Goal: Task Accomplishment & Management: Manage account settings

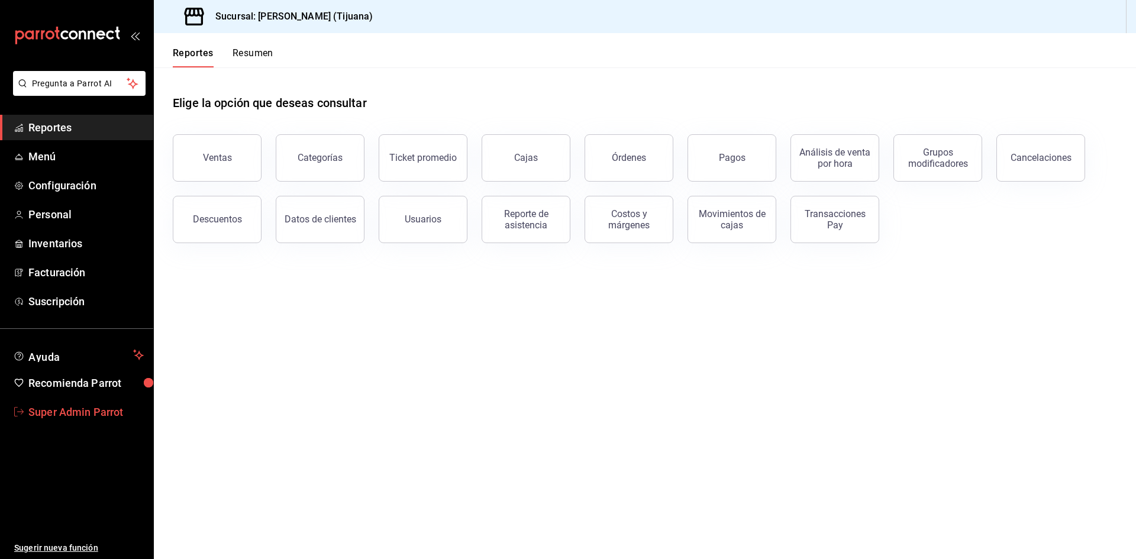
click at [78, 415] on span "Super Admin Parrot" at bounding box center [85, 412] width 115 height 16
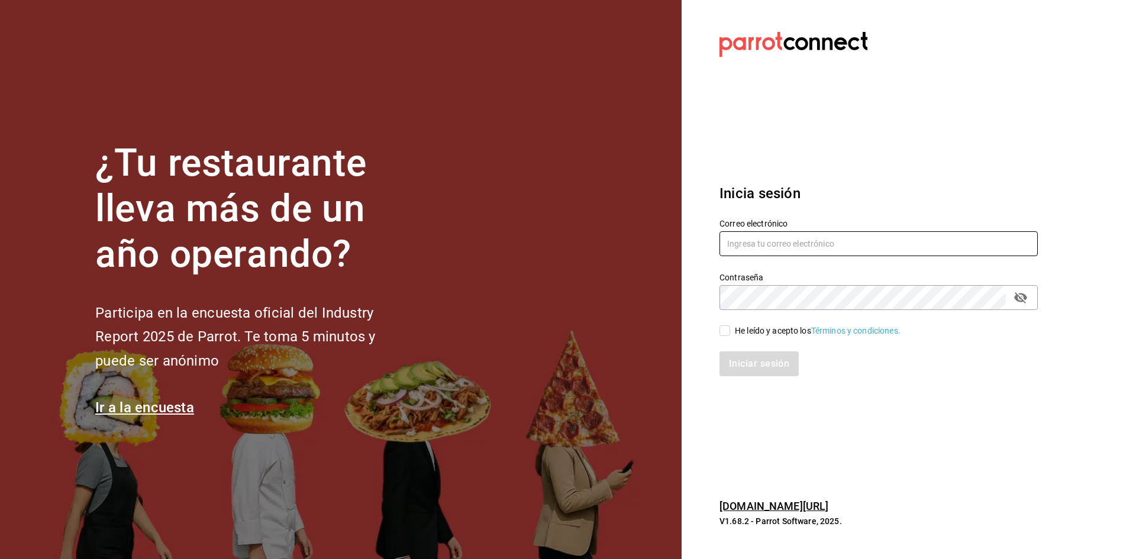
click at [853, 250] on input "text" at bounding box center [879, 243] width 318 height 25
type input "101@romanorte.com"
click at [724, 331] on input "He leído y acepto los Términos y condiciones." at bounding box center [725, 331] width 11 height 11
checkbox input "true"
click at [739, 372] on button "Iniciar sesión" at bounding box center [760, 364] width 80 height 25
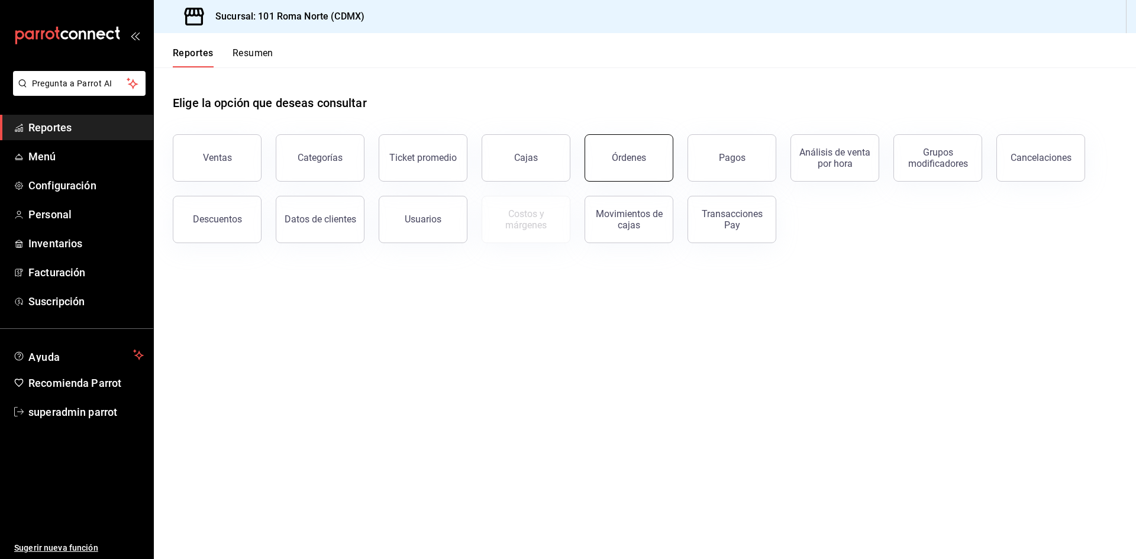
click at [639, 172] on button "Órdenes" at bounding box center [629, 157] width 89 height 47
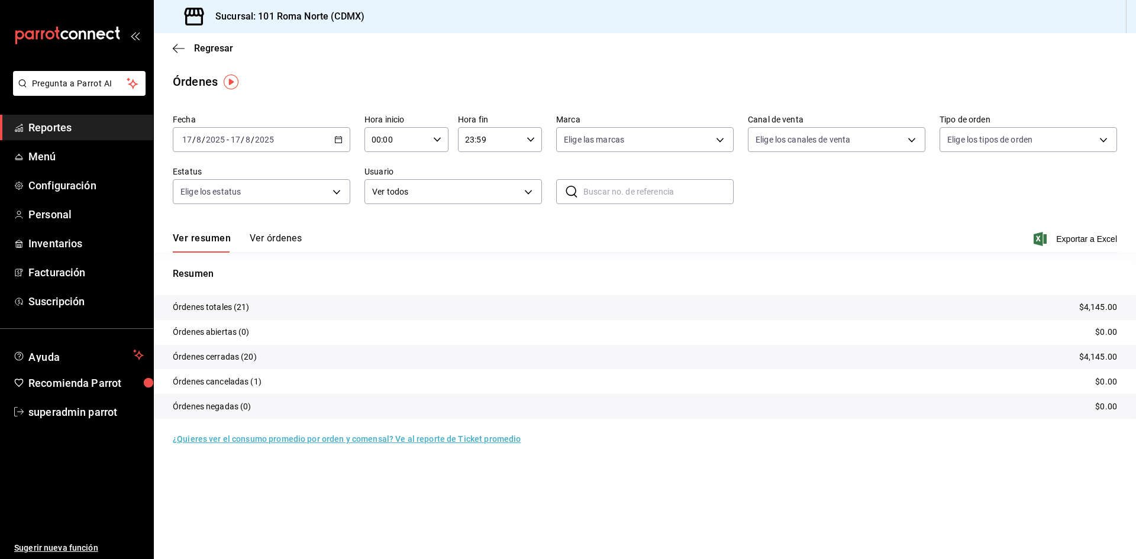
click at [281, 234] on button "Ver órdenes" at bounding box center [276, 243] width 52 height 20
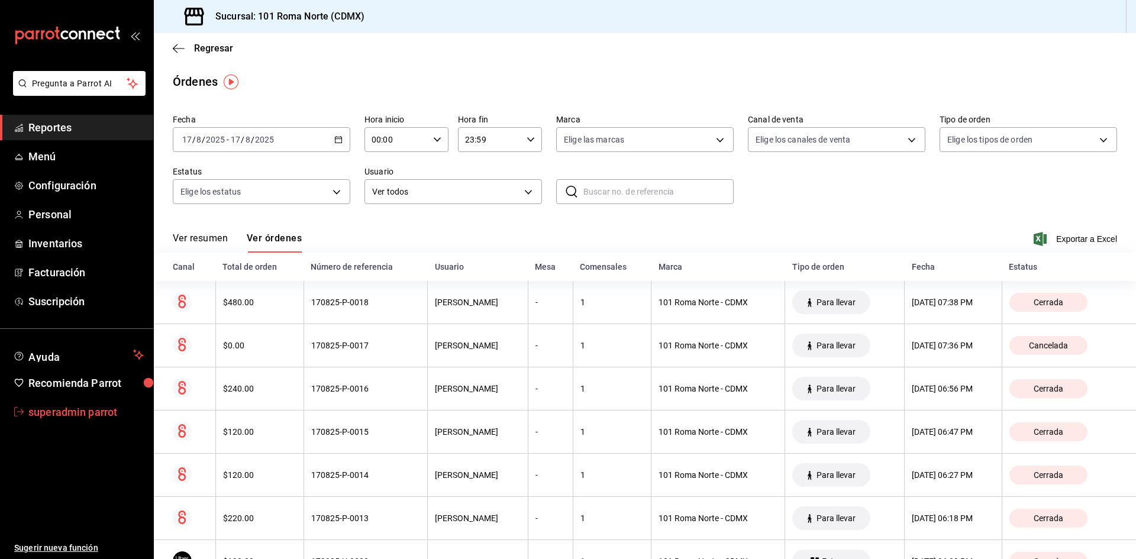
click at [83, 403] on link "superadmin parrot" at bounding box center [76, 411] width 153 height 25
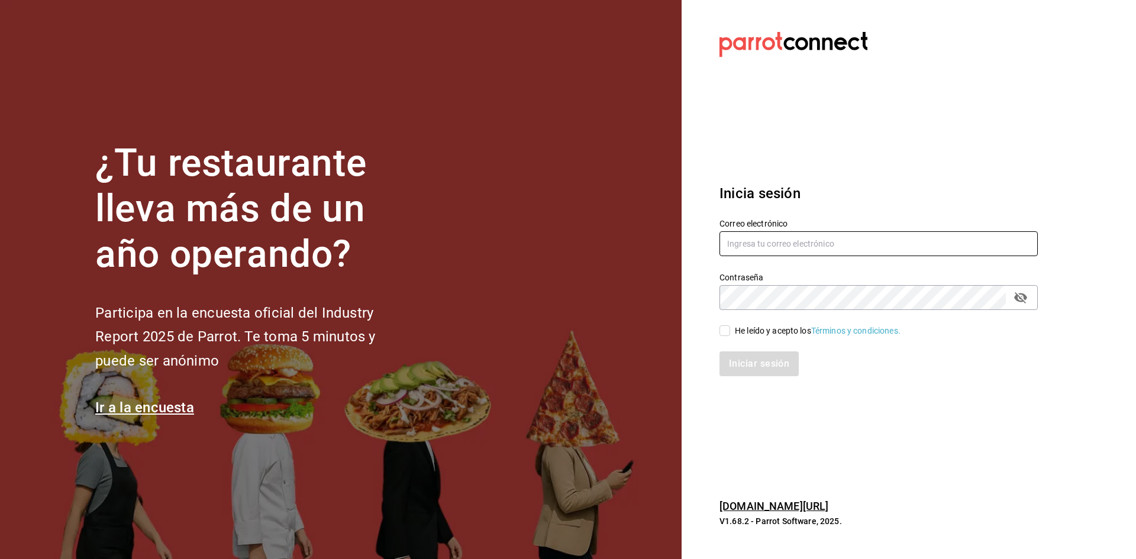
click at [732, 242] on input "text" at bounding box center [879, 243] width 318 height 25
type input "[EMAIL_ADDRESS][DOMAIN_NAME]"
click at [727, 335] on input "He leído y acepto los Términos y condiciones." at bounding box center [725, 331] width 11 height 11
checkbox input "true"
click at [745, 360] on button "Iniciar sesión" at bounding box center [760, 364] width 80 height 25
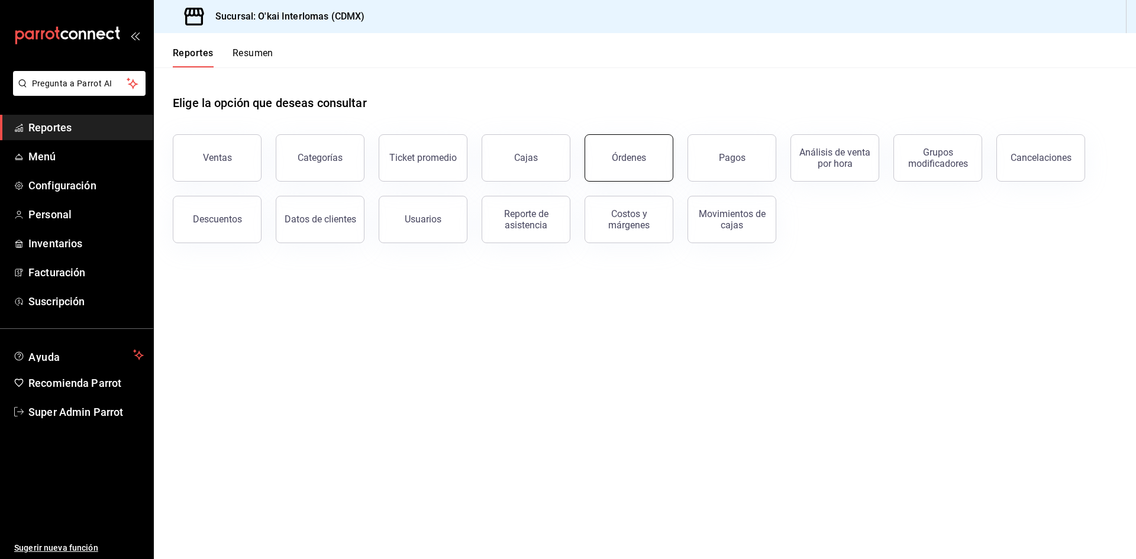
click at [655, 151] on button "Órdenes" at bounding box center [629, 157] width 89 height 47
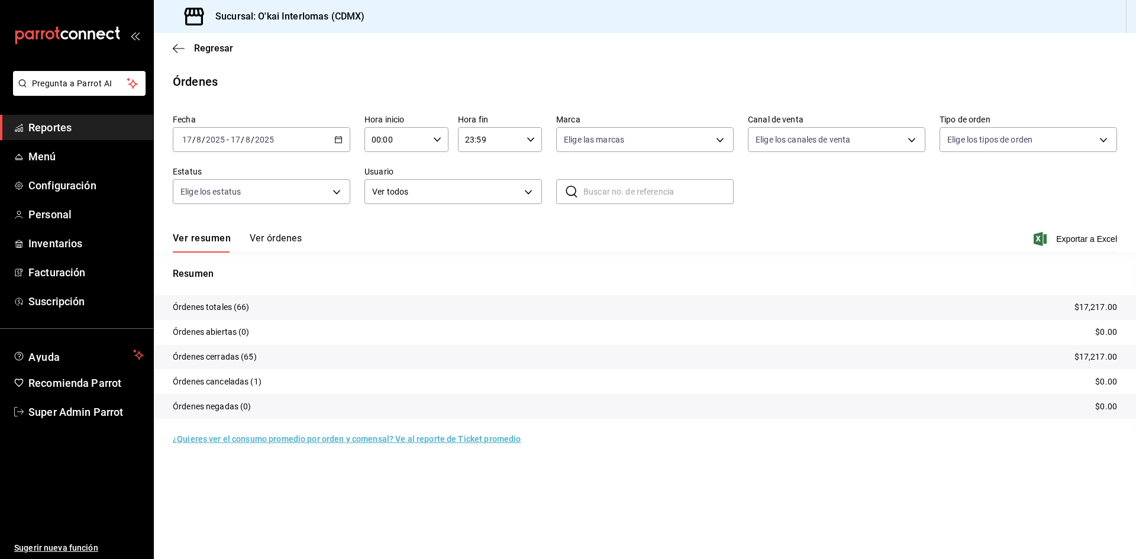
click at [269, 239] on button "Ver órdenes" at bounding box center [276, 243] width 52 height 20
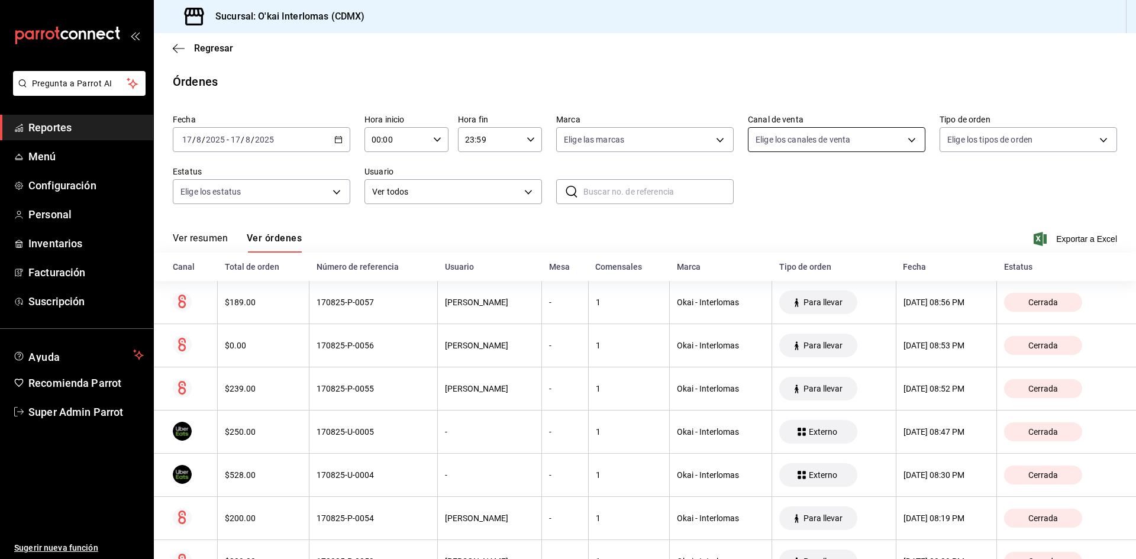
click at [846, 151] on body "Pregunta a Parrot AI Reportes Menú Configuración Personal Inventarios Facturaci…" at bounding box center [568, 279] width 1136 height 559
click at [816, 230] on span "Punto de venta" at bounding box center [844, 225] width 138 height 12
type input "PARROT"
checkbox input "true"
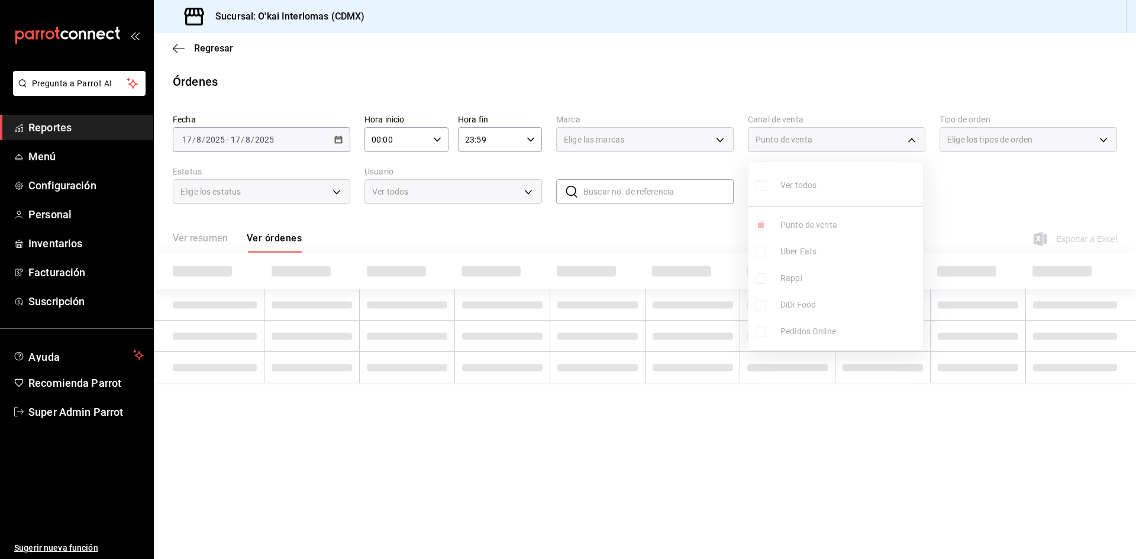
click at [336, 137] on div at bounding box center [568, 279] width 1136 height 559
click at [864, 140] on div "Punto de venta" at bounding box center [837, 139] width 178 height 25
click at [76, 188] on span "Configuración" at bounding box center [85, 186] width 115 height 16
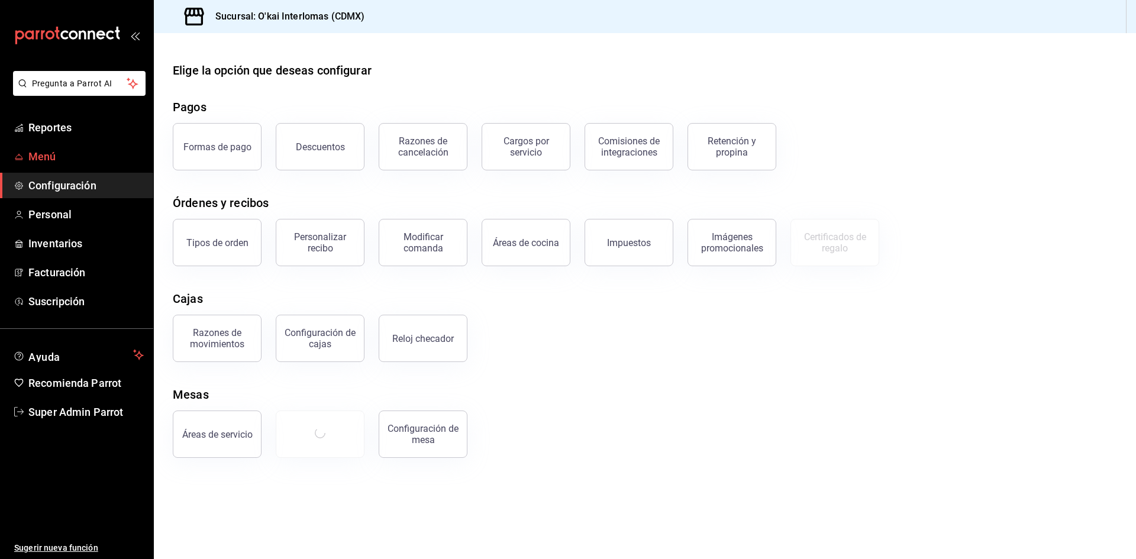
click at [63, 163] on span "Menú" at bounding box center [85, 157] width 115 height 16
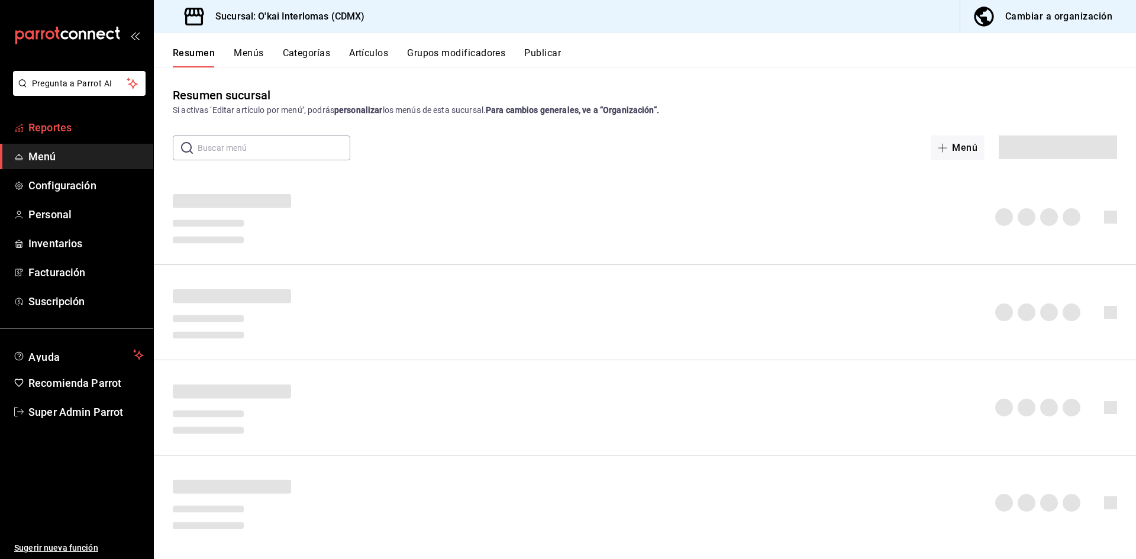
click at [75, 128] on span "Reportes" at bounding box center [85, 128] width 115 height 16
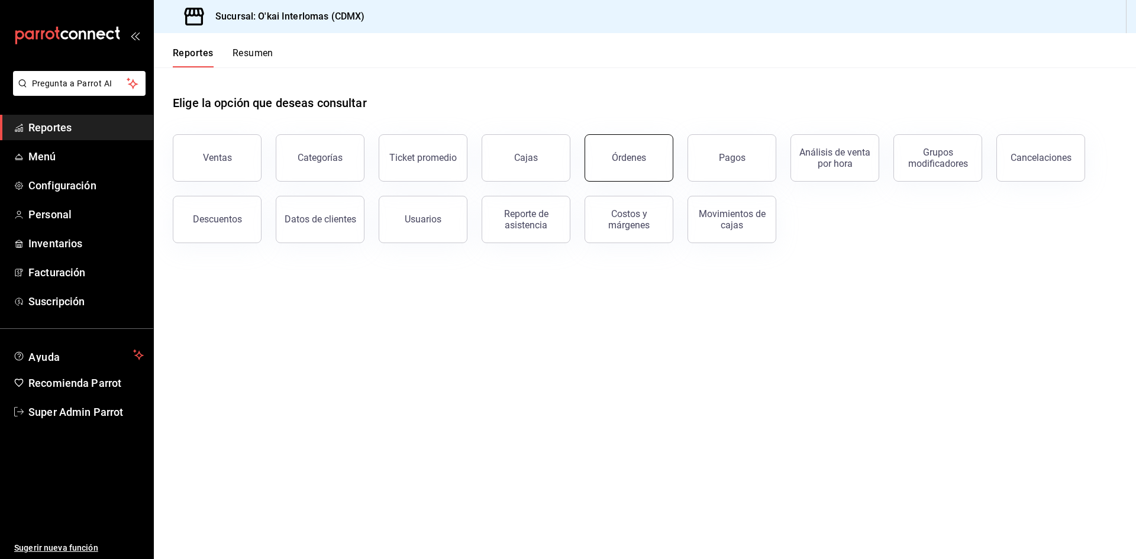
click at [652, 156] on button "Órdenes" at bounding box center [629, 157] width 89 height 47
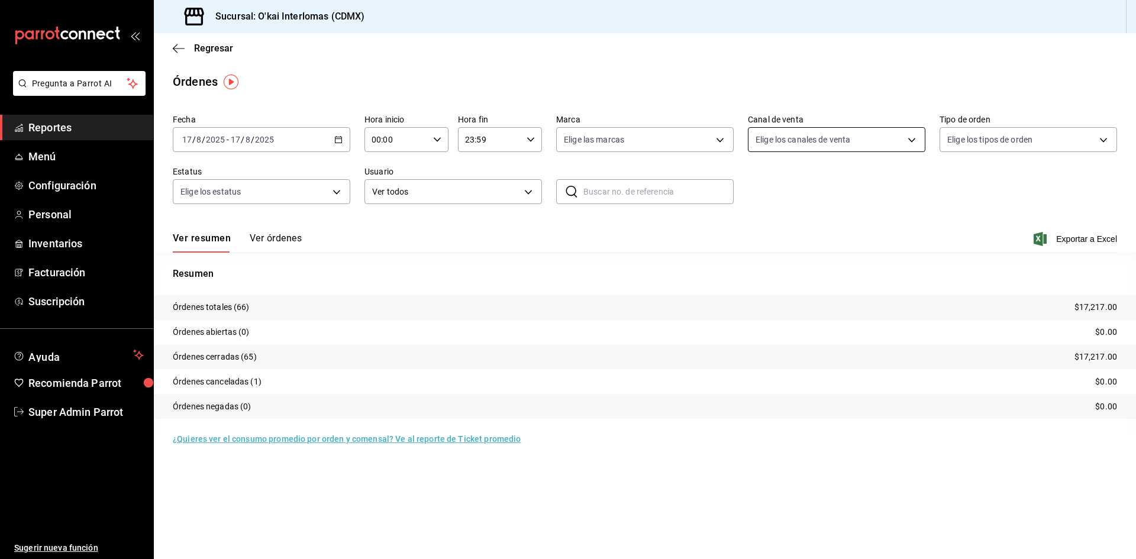
click at [852, 133] on body "Pregunta a Parrot AI Reportes Menú Configuración Personal Inventarios Facturaci…" at bounding box center [568, 279] width 1136 height 559
click at [837, 227] on span "Punto de venta" at bounding box center [851, 225] width 140 height 12
type input "PARROT"
checkbox input "true"
click at [281, 241] on div at bounding box center [568, 279] width 1136 height 559
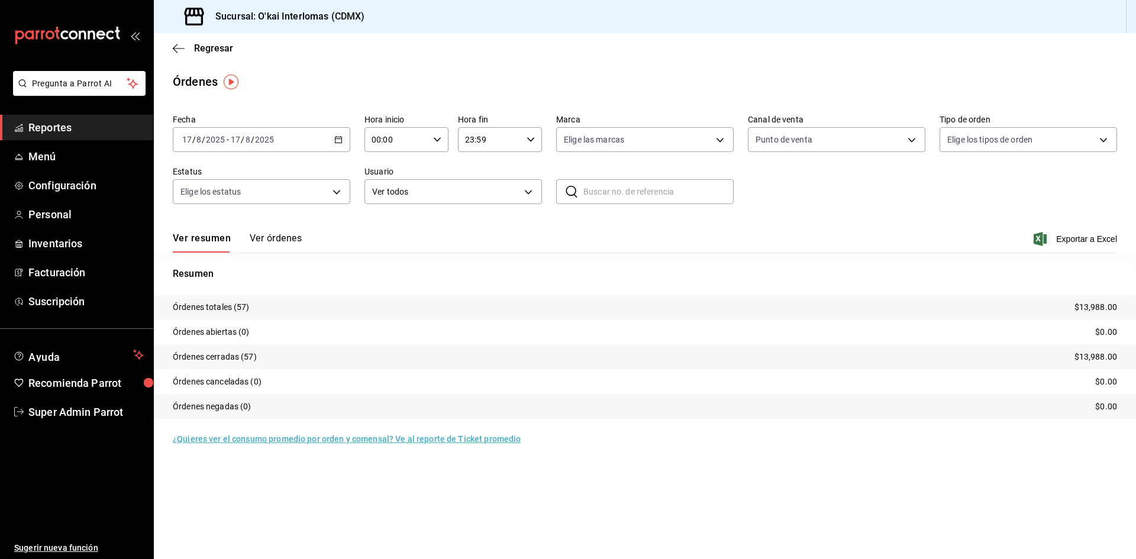
click at [281, 239] on button "Ver órdenes" at bounding box center [276, 243] width 52 height 20
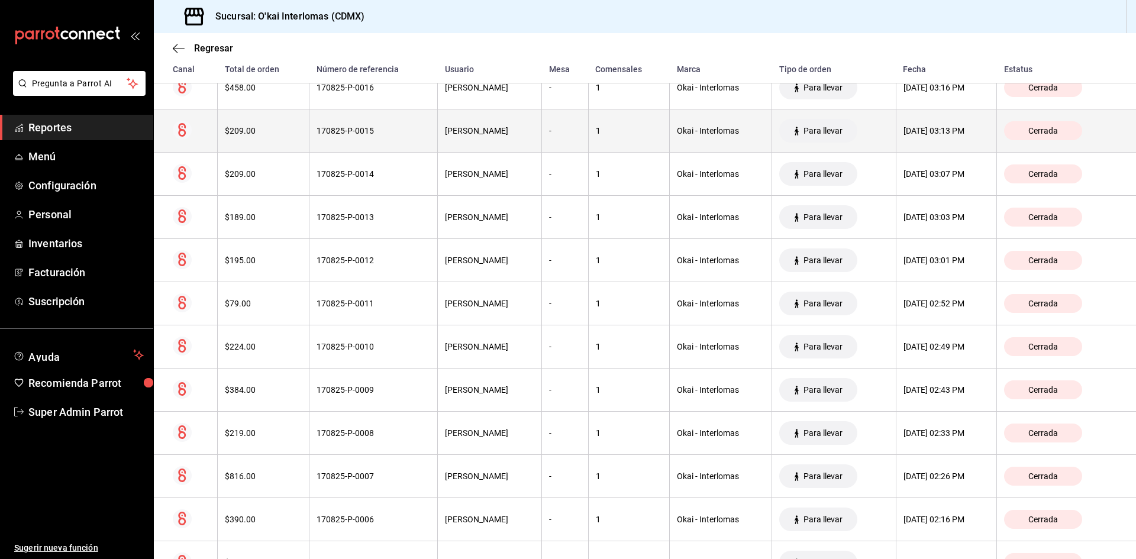
scroll to position [2071, 0]
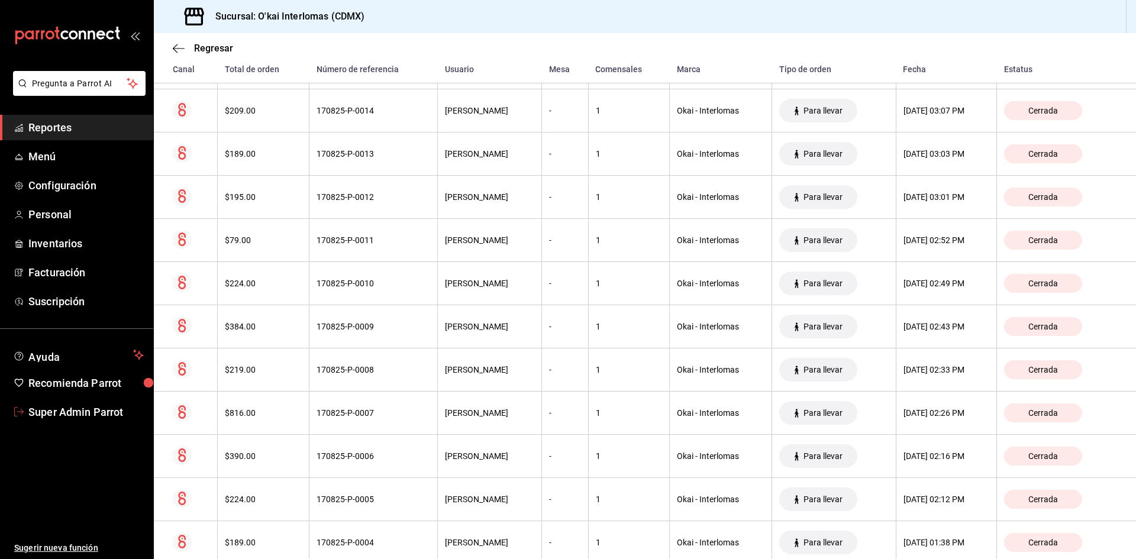
click at [65, 400] on link "Super Admin Parrot" at bounding box center [76, 411] width 153 height 25
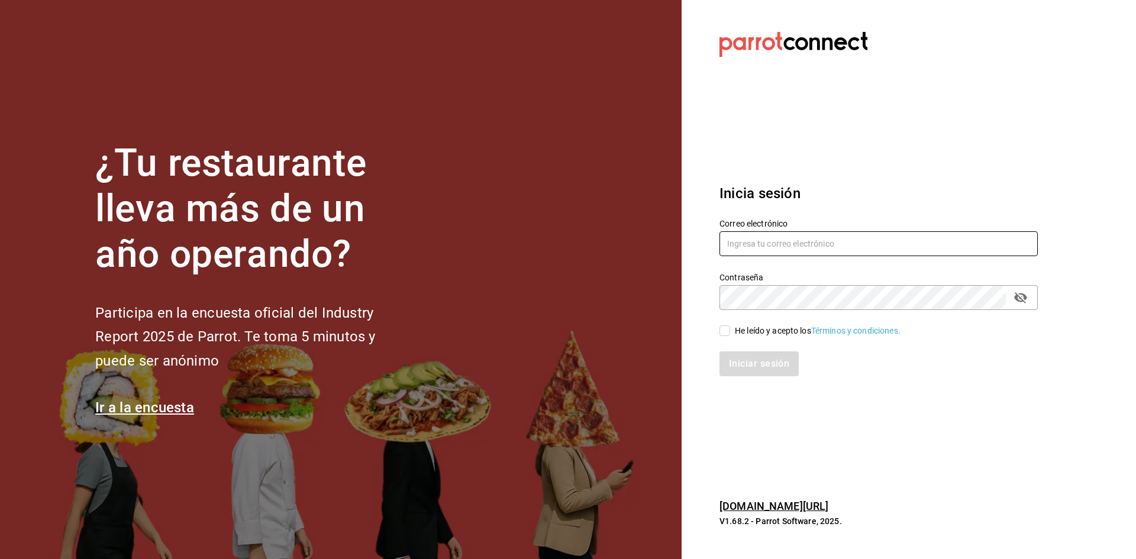
click at [809, 243] on input "text" at bounding box center [879, 243] width 318 height 25
type input "b"
type input "s"
click at [792, 240] on input "text" at bounding box center [879, 243] width 318 height 25
paste input "buenasemilla@mty.com"
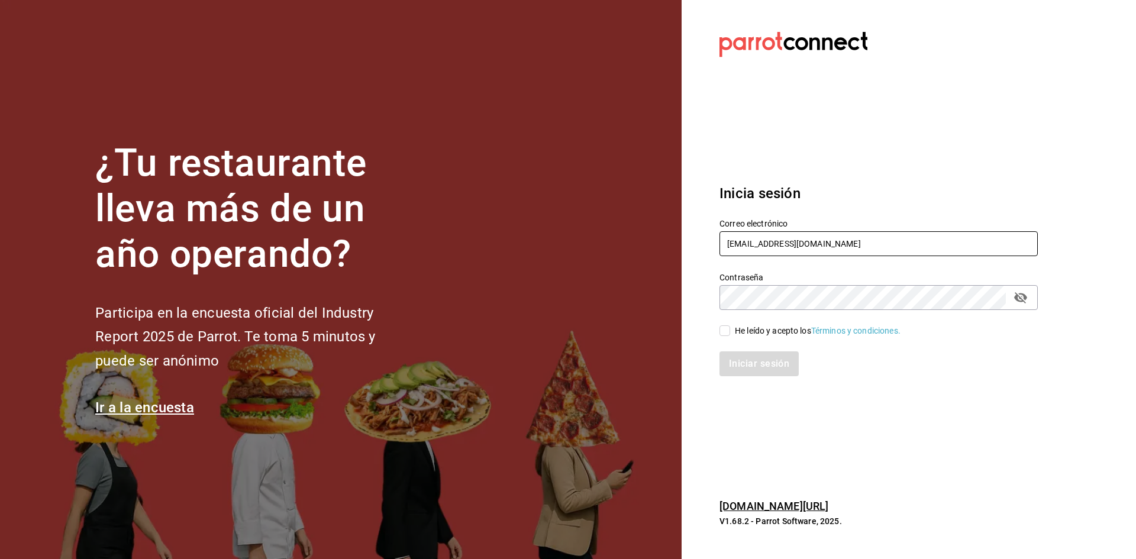
type input "buenasemilla@mty.com"
click at [728, 328] on input "He leído y acepto los Términos y condiciones." at bounding box center [725, 331] width 11 height 11
checkbox input "true"
click at [736, 362] on button "Iniciar sesión" at bounding box center [760, 364] width 80 height 25
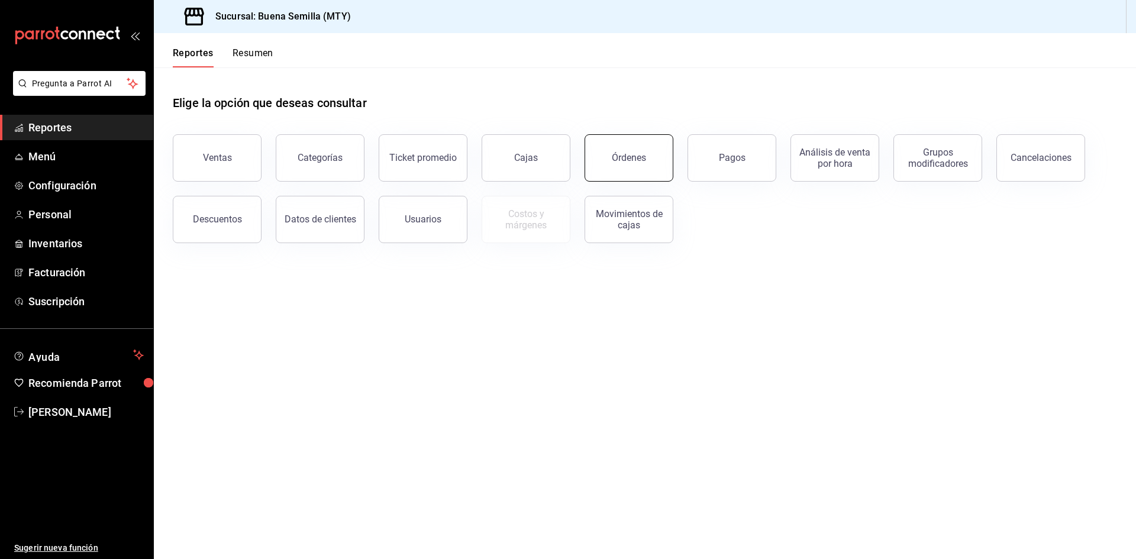
click at [633, 153] on div "Órdenes" at bounding box center [629, 157] width 34 height 11
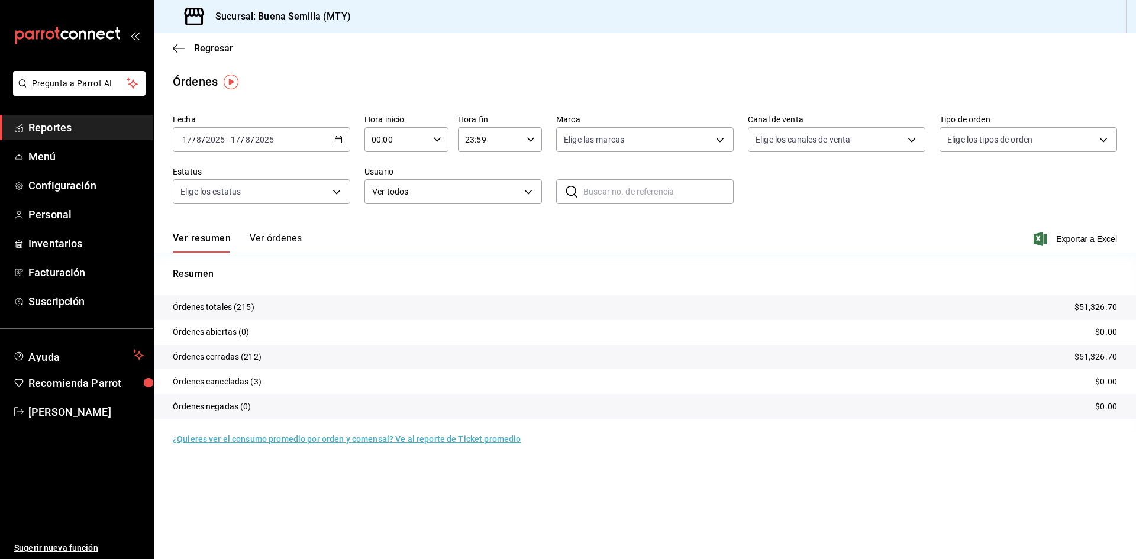
click at [275, 241] on button "Ver órdenes" at bounding box center [276, 243] width 52 height 20
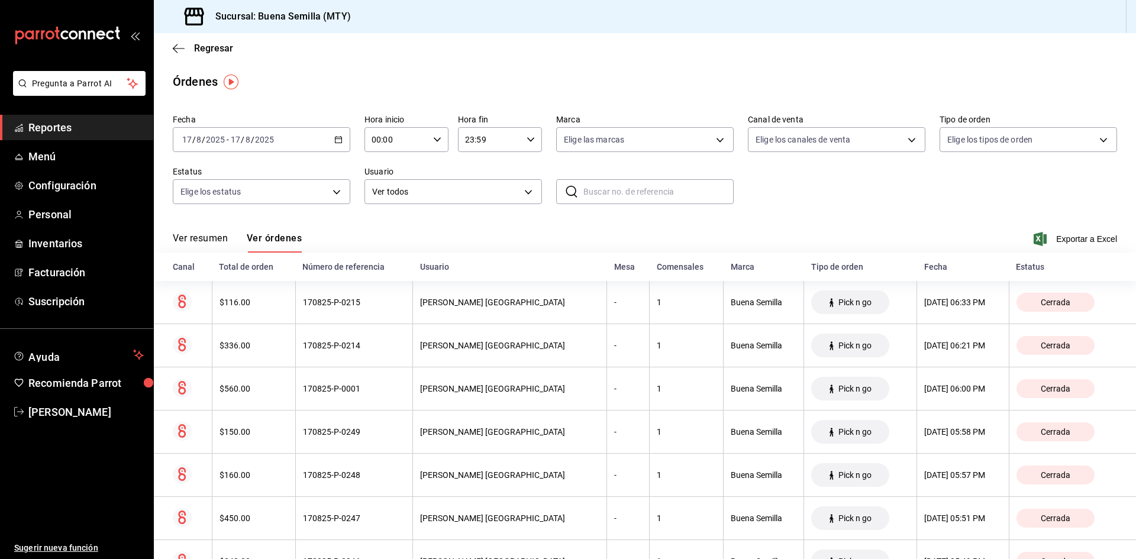
click at [206, 240] on button "Ver resumen" at bounding box center [200, 243] width 55 height 20
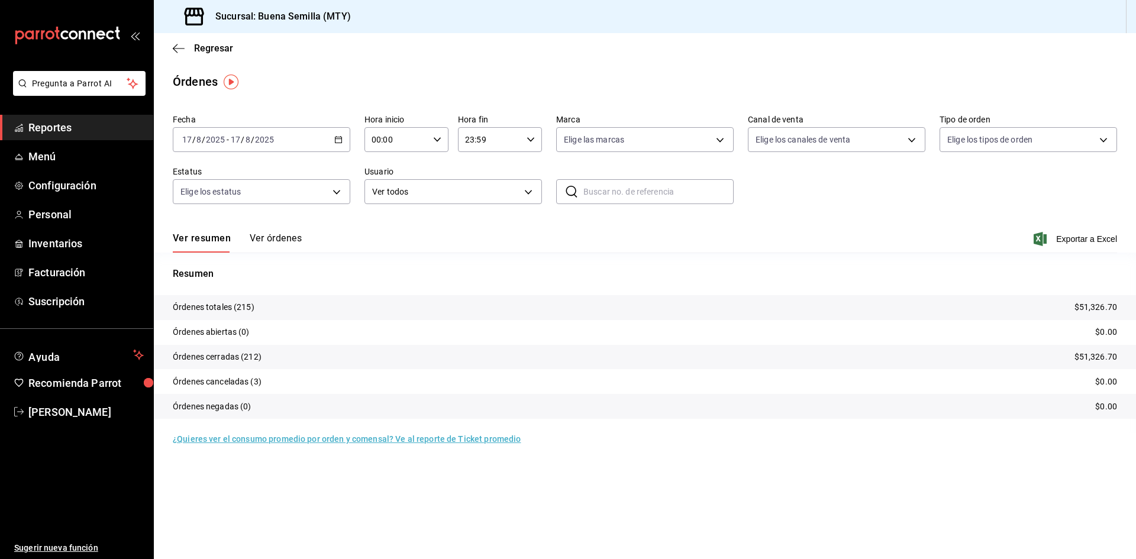
click at [260, 242] on button "Ver órdenes" at bounding box center [276, 243] width 52 height 20
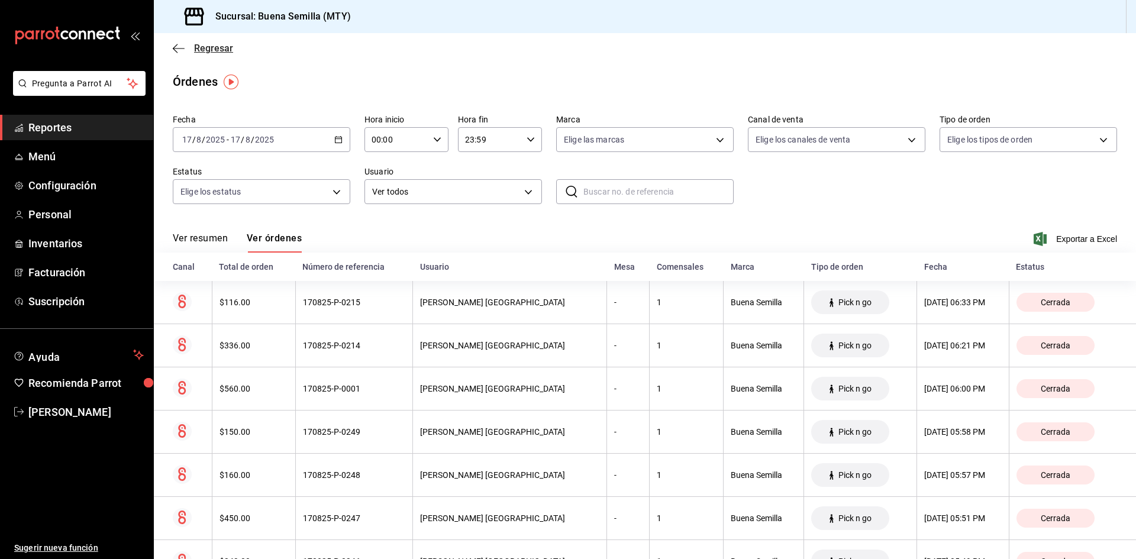
click at [181, 47] on icon "button" at bounding box center [179, 48] width 12 height 11
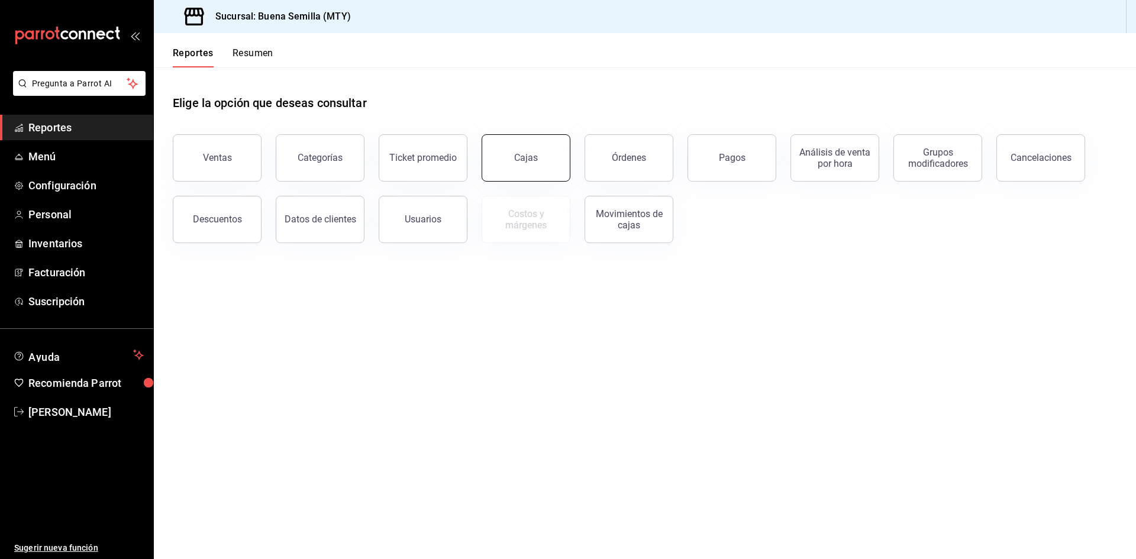
click at [566, 149] on div "Cajas" at bounding box center [519, 151] width 103 height 62
click at [552, 160] on button "Cajas" at bounding box center [526, 157] width 89 height 47
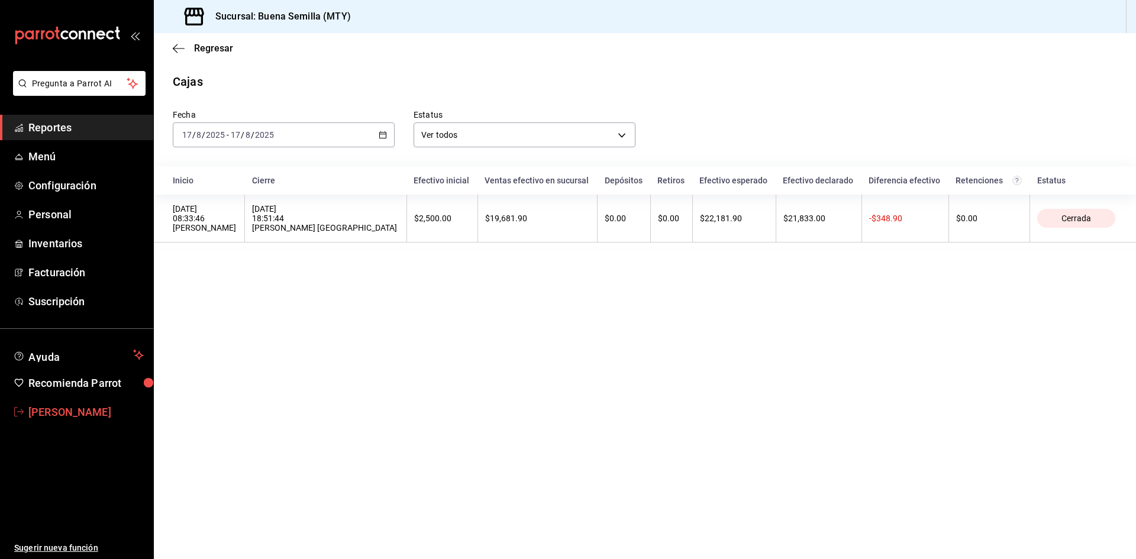
click at [91, 410] on span "Melissa Hernandez" at bounding box center [85, 412] width 115 height 16
